Goal: Task Accomplishment & Management: Use online tool/utility

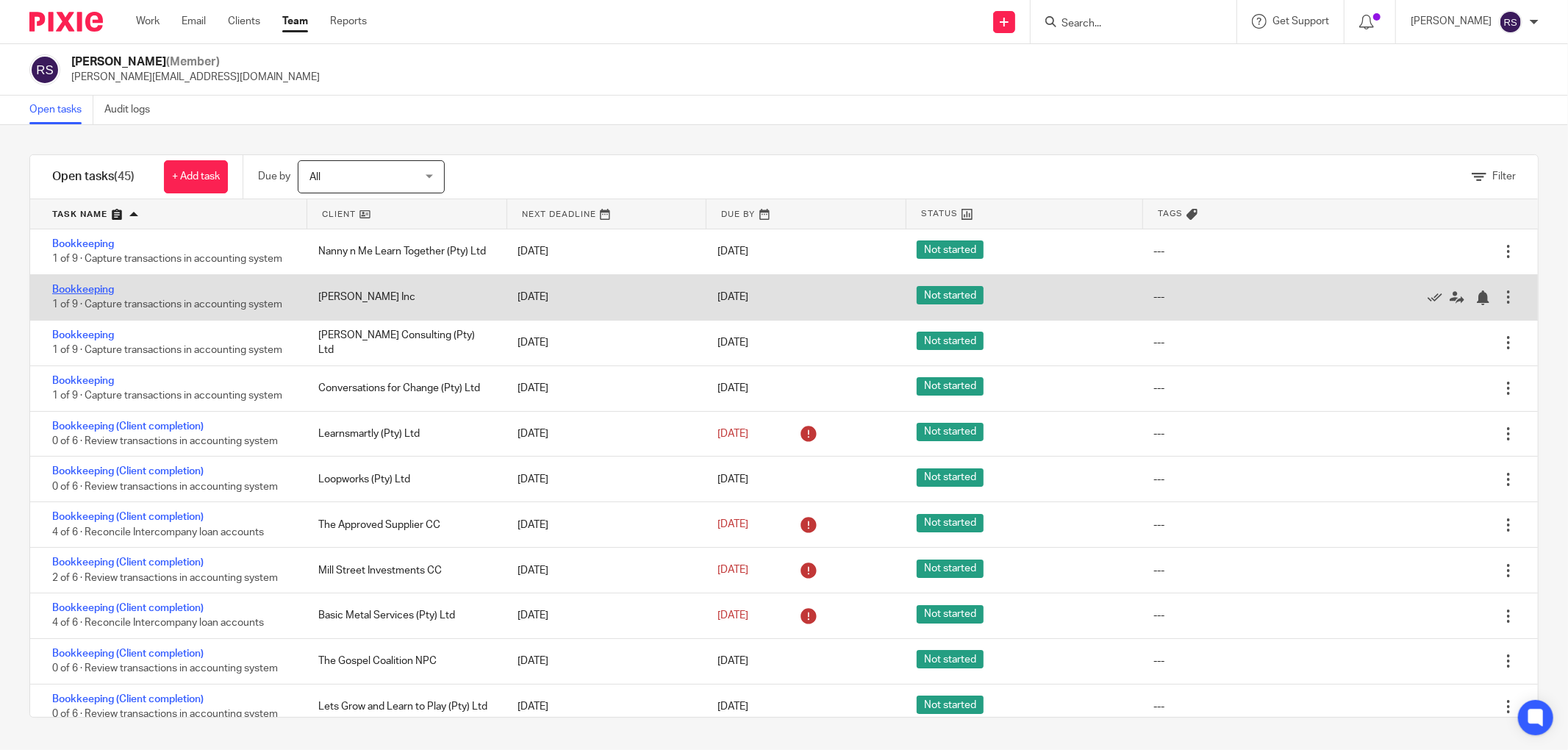
click at [72, 288] on link "Bookkeeping" at bounding box center [83, 289] width 62 height 10
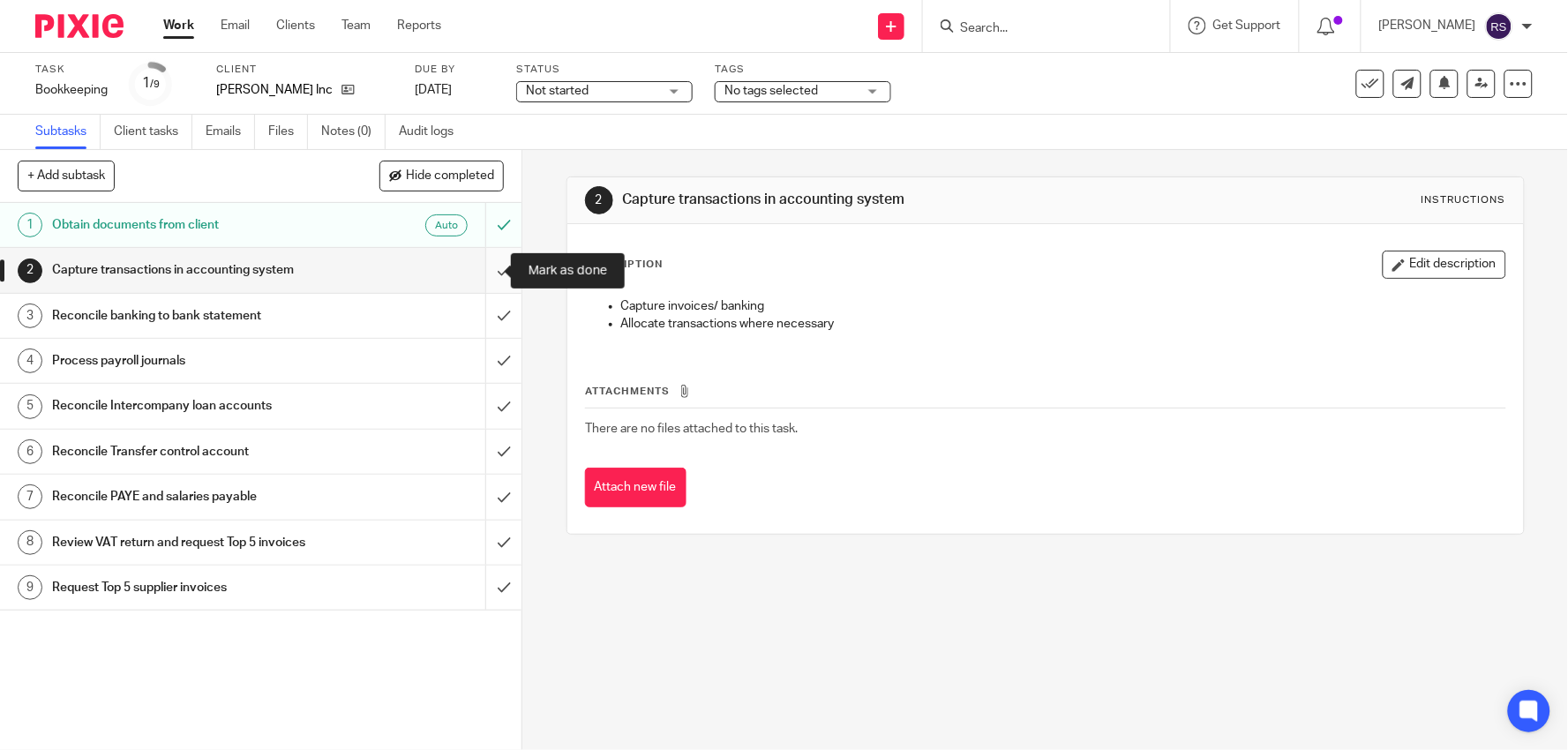
click at [490, 268] on input "submit" at bounding box center [260, 270] width 521 height 44
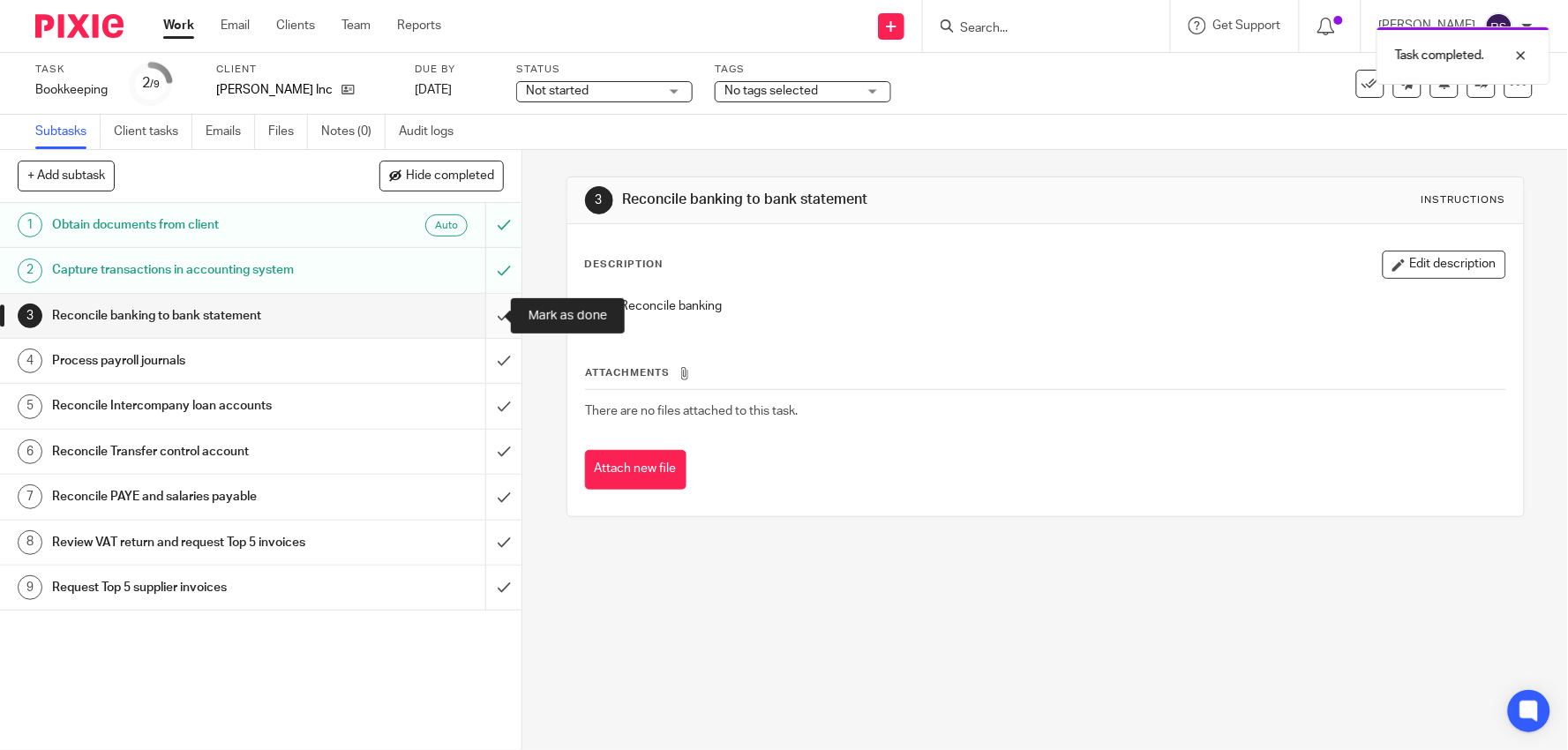
click at [485, 318] on input "submit" at bounding box center [260, 316] width 521 height 44
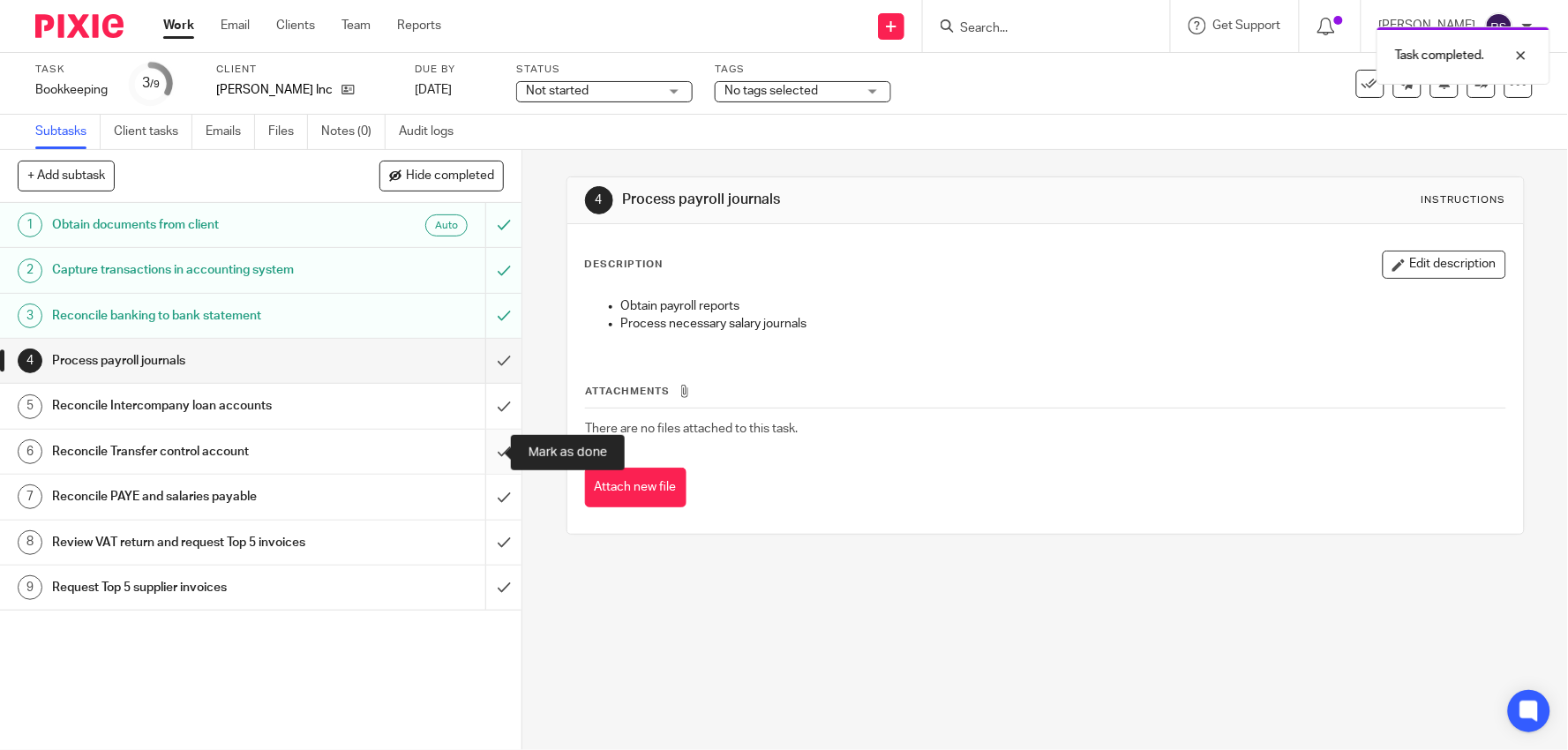
click at [488, 454] on input "submit" at bounding box center [260, 452] width 521 height 44
click at [1525, 57] on div at bounding box center [1507, 56] width 47 height 21
